Goal: Information Seeking & Learning: Check status

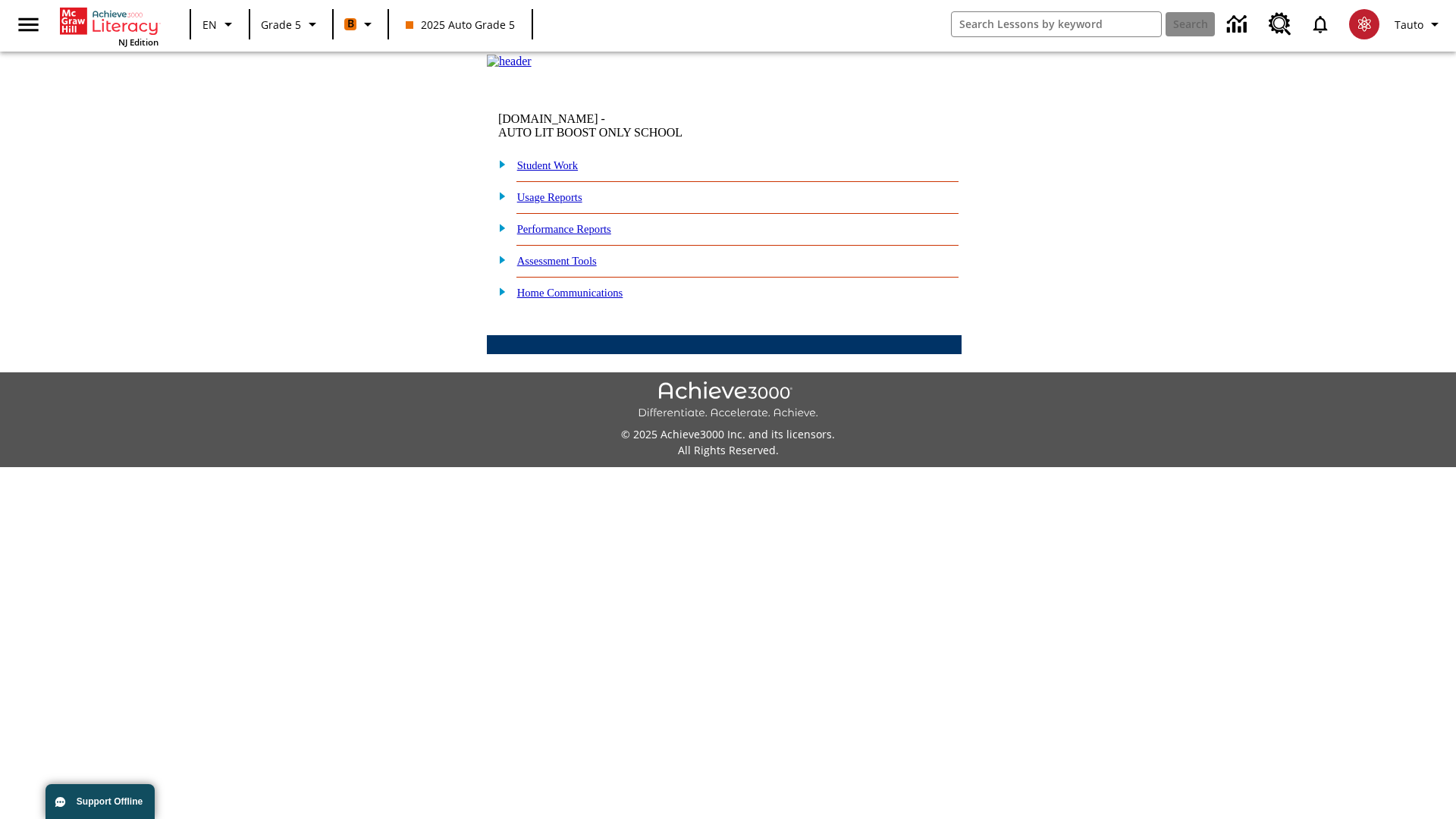
click at [580, 235] on link "Performance Reports" at bounding box center [564, 228] width 94 height 12
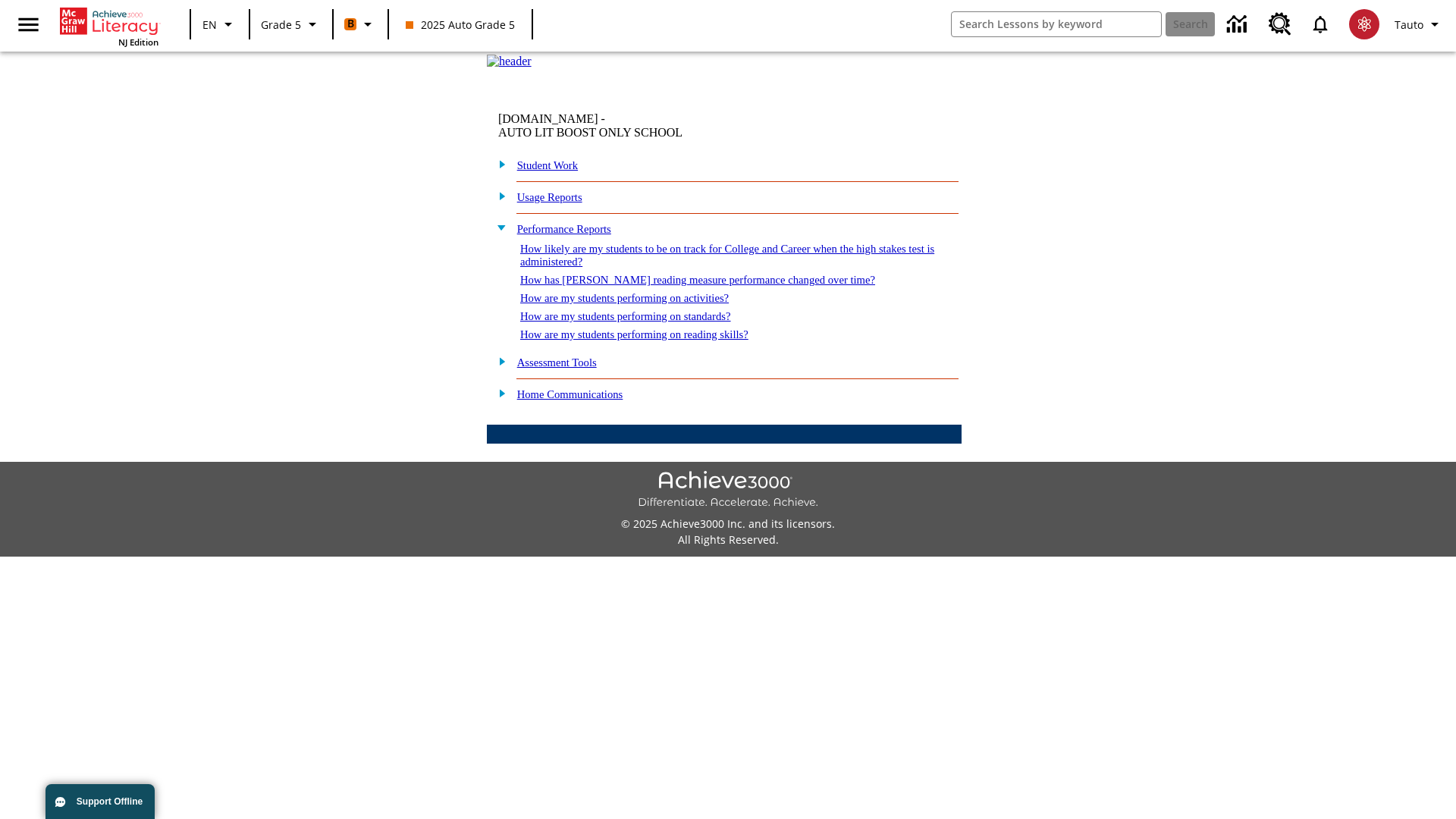
click at [689, 286] on link "How has [PERSON_NAME] reading measure performance changed over time?" at bounding box center [698, 279] width 355 height 12
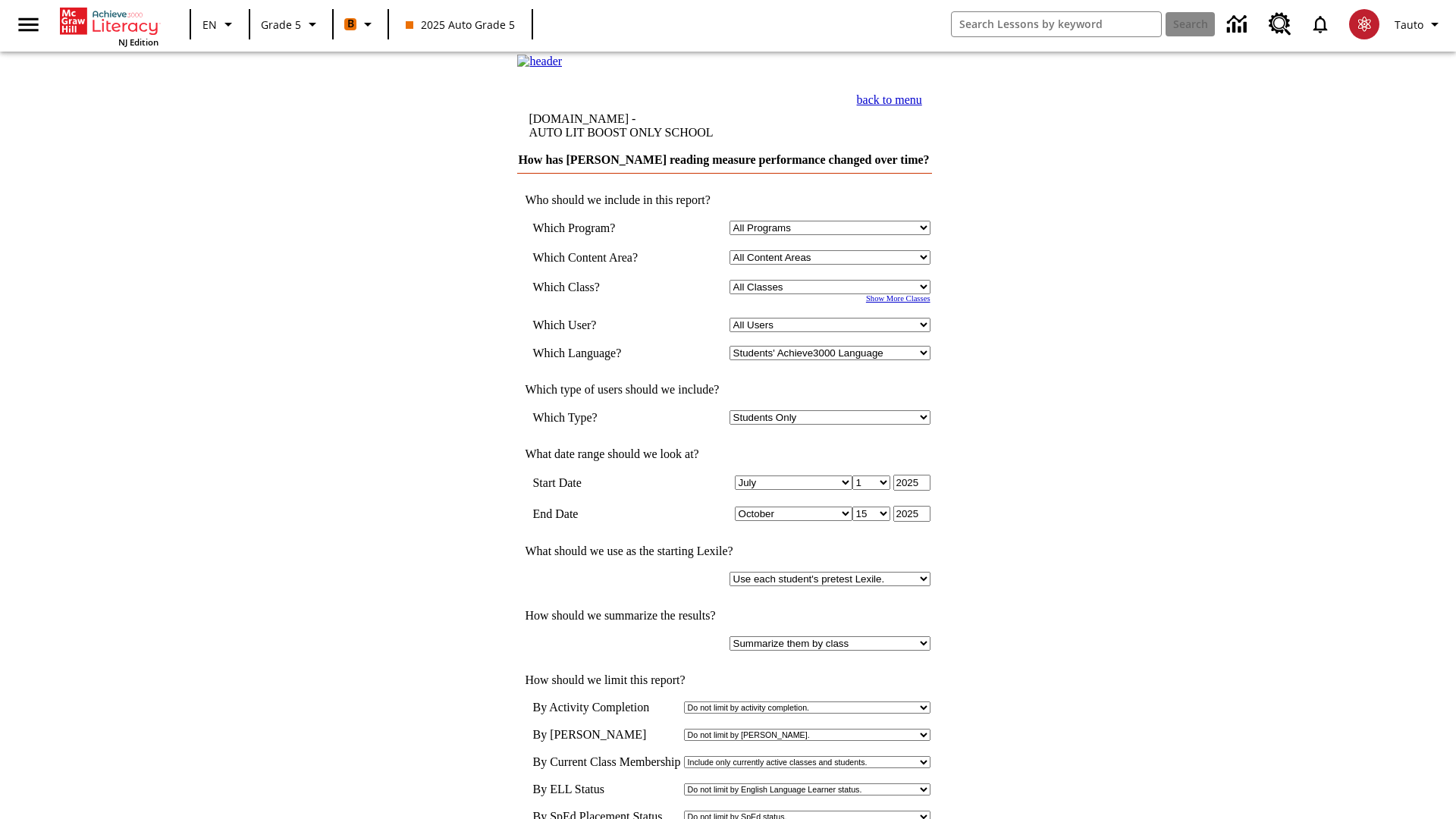
click at [832, 295] on select "Select a Class: All Classes 2025 Auto Grade 5 OL 2025 Auto Grade 6" at bounding box center [829, 287] width 201 height 15
select select "11133131"
